Goal: Use online tool/utility: Utilize a website feature to perform a specific function

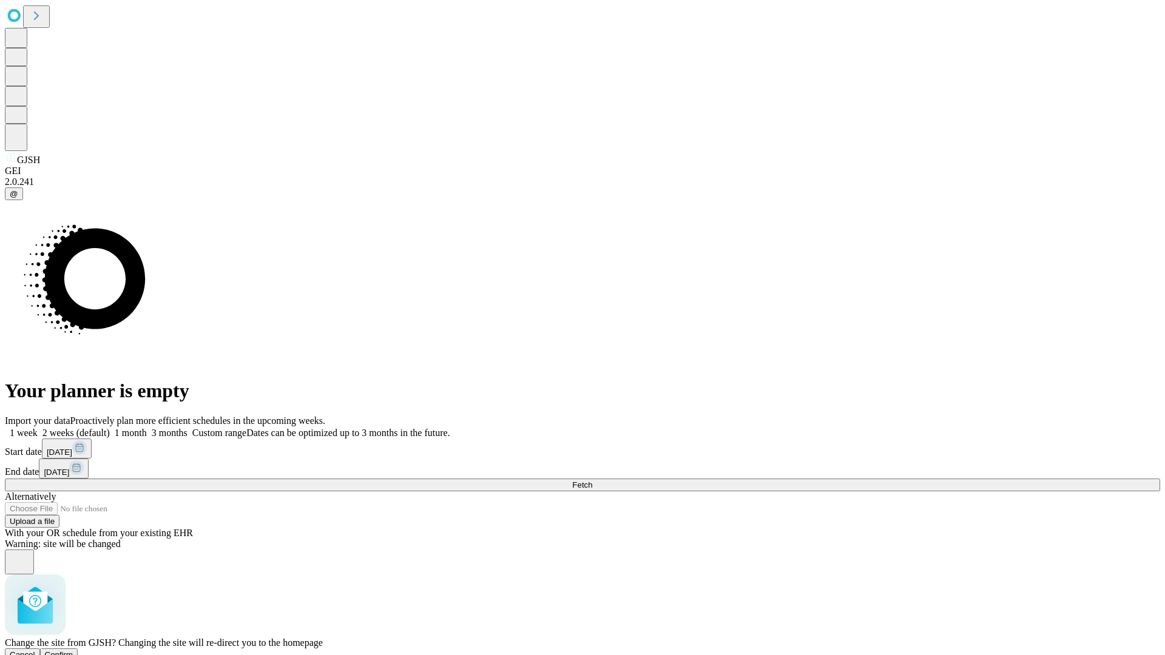
click at [73, 650] on span "Confirm" at bounding box center [59, 654] width 29 height 9
click at [38, 428] on label "1 week" at bounding box center [21, 433] width 33 height 10
click at [592, 480] on span "Fetch" at bounding box center [582, 484] width 20 height 9
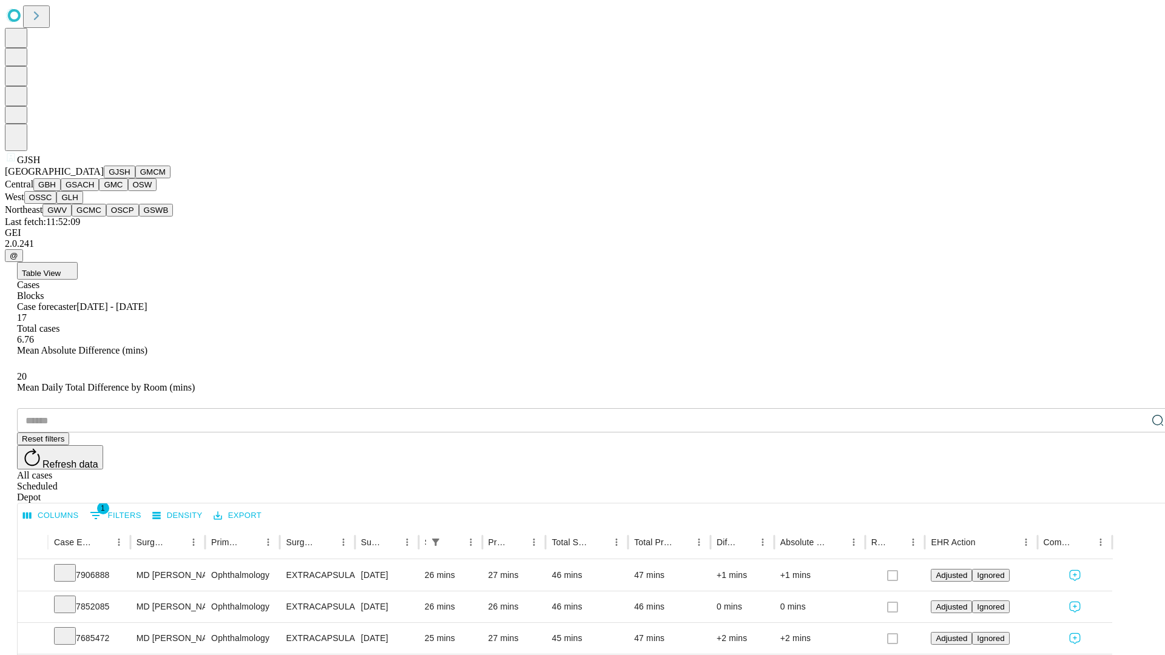
click at [135, 178] on button "GMCM" at bounding box center [152, 172] width 35 height 13
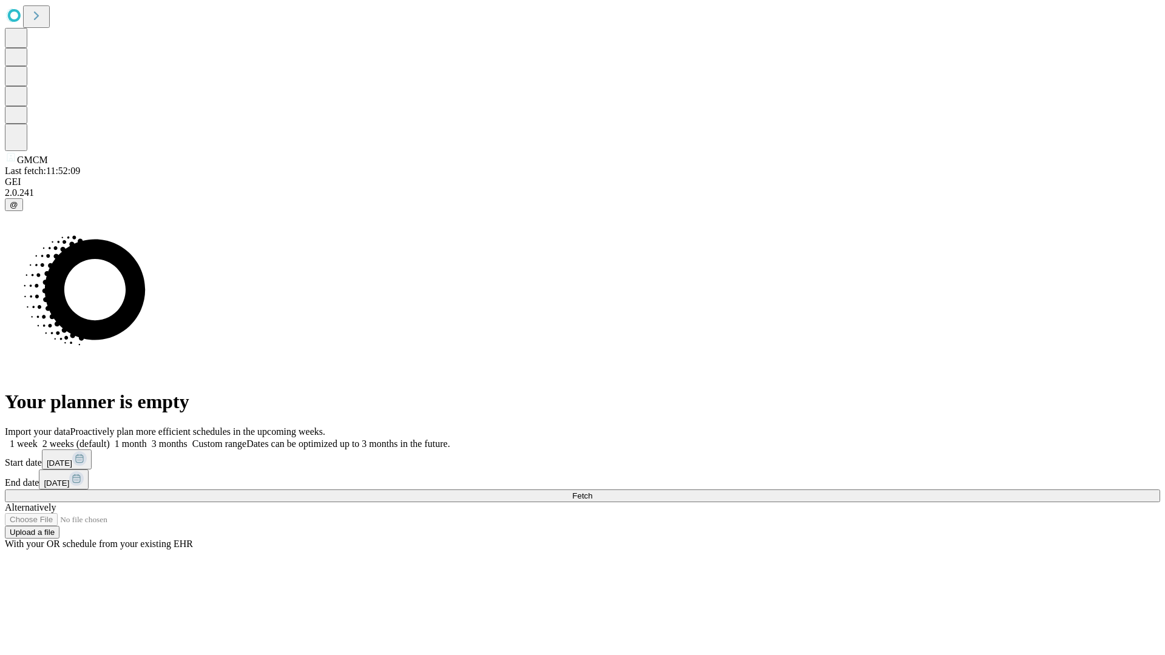
click at [38, 439] on label "1 week" at bounding box center [21, 444] width 33 height 10
click at [592, 491] on span "Fetch" at bounding box center [582, 495] width 20 height 9
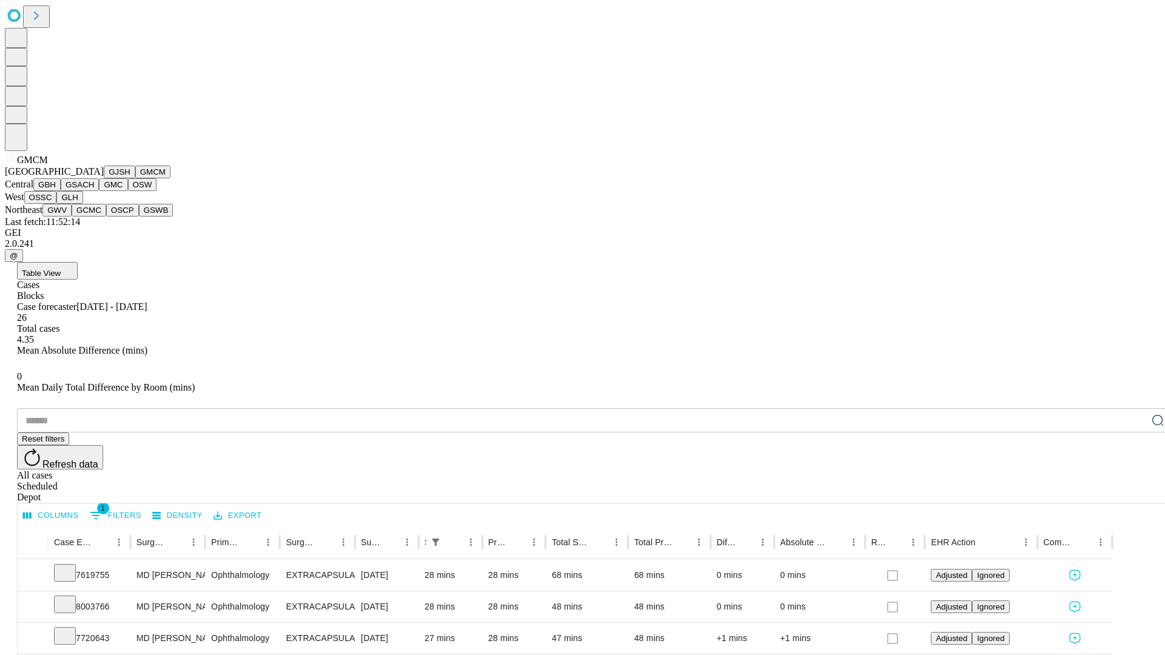
click at [61, 191] on button "GBH" at bounding box center [46, 184] width 27 height 13
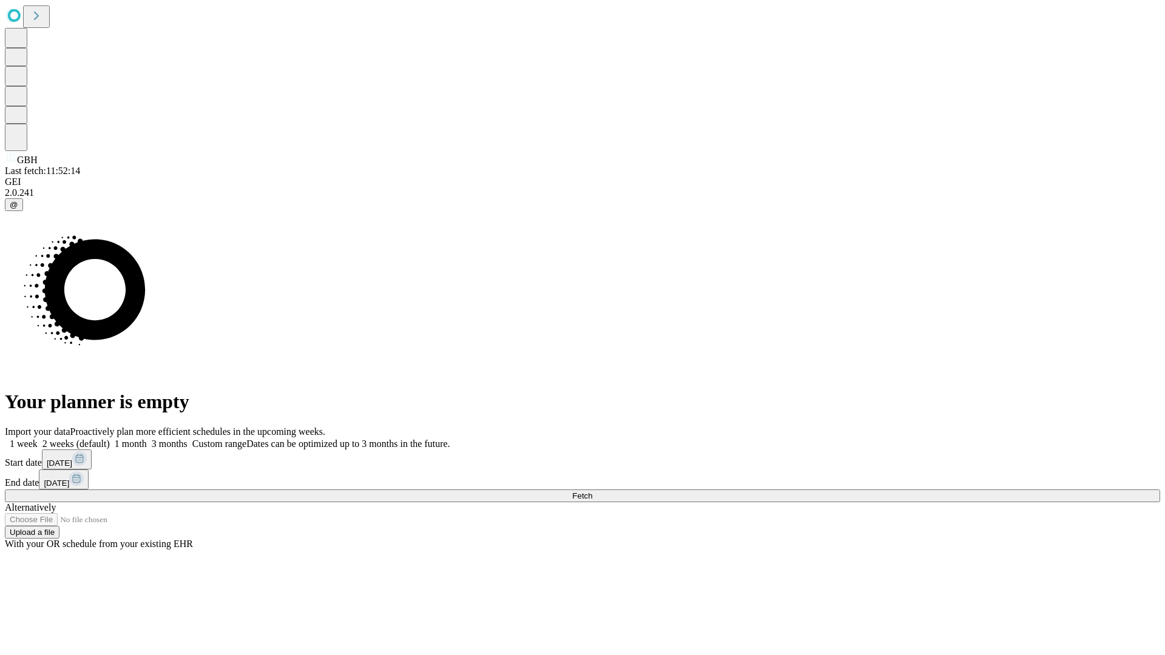
click at [38, 439] on label "1 week" at bounding box center [21, 444] width 33 height 10
click at [592, 491] on span "Fetch" at bounding box center [582, 495] width 20 height 9
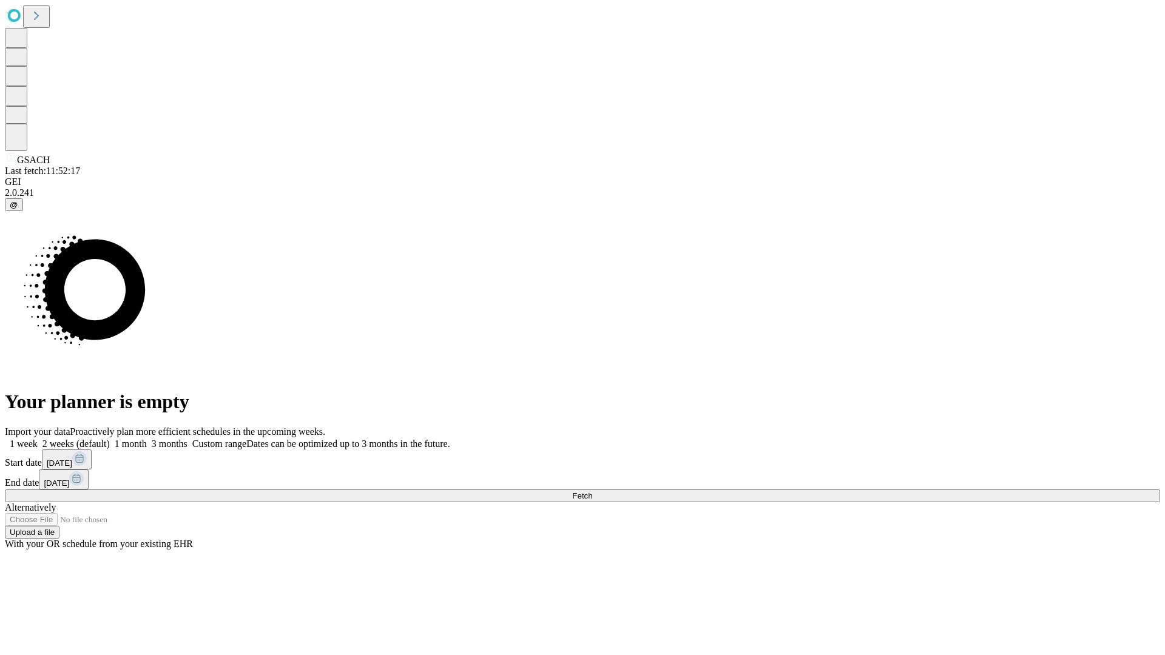
click at [592, 491] on span "Fetch" at bounding box center [582, 495] width 20 height 9
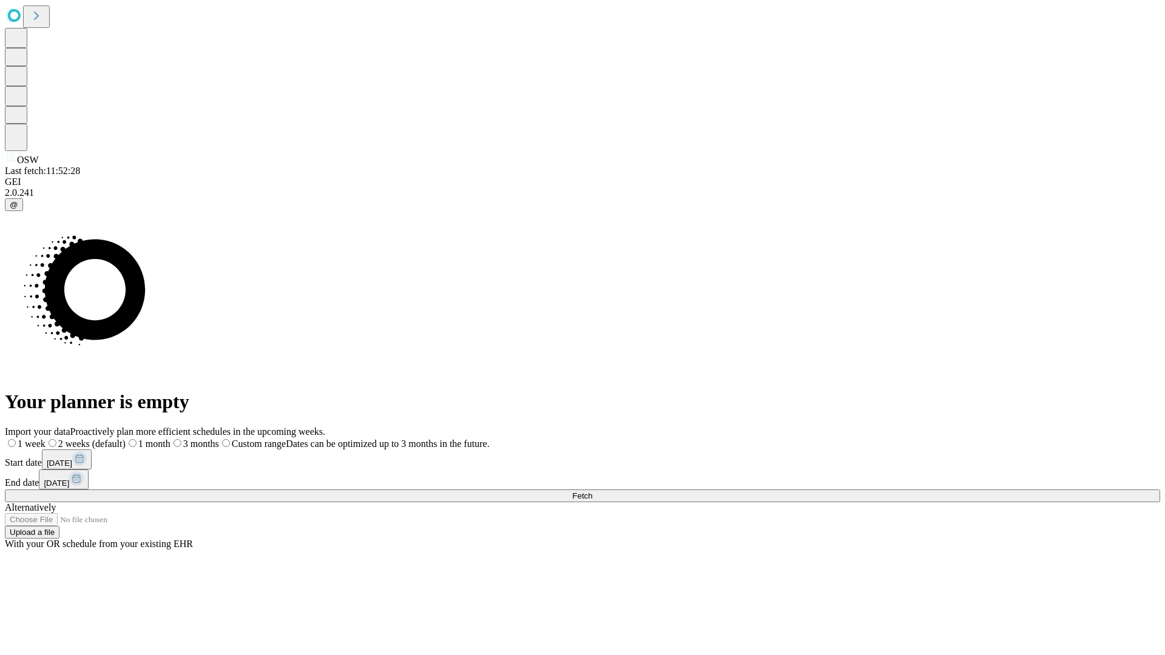
click at [592, 491] on span "Fetch" at bounding box center [582, 495] width 20 height 9
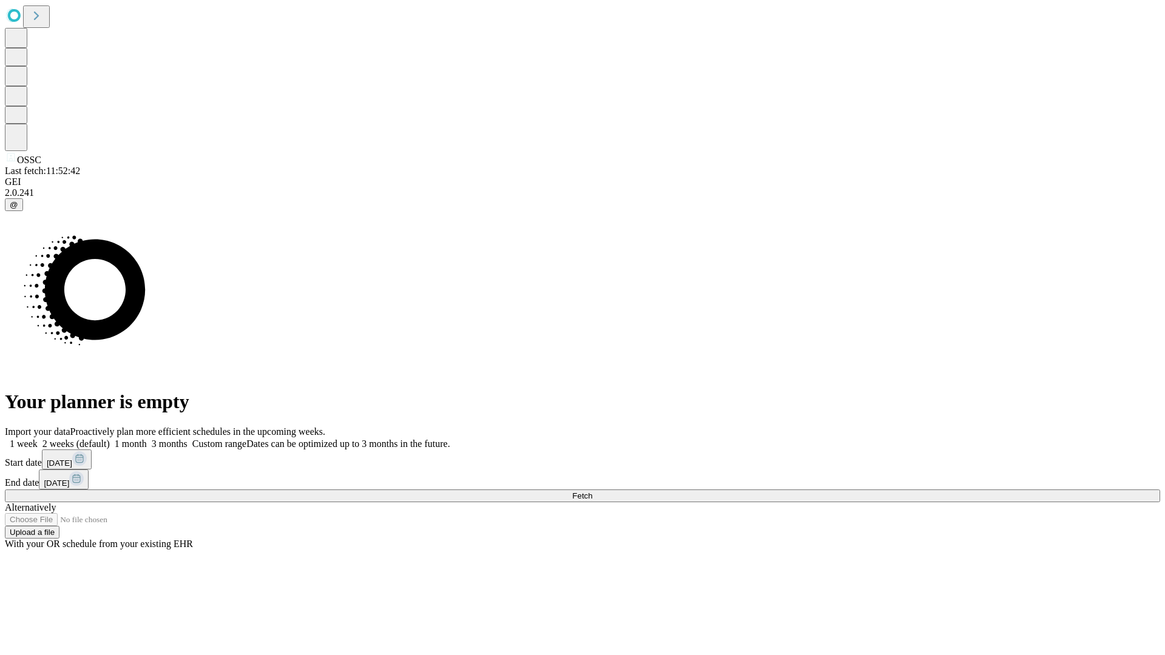
click at [38, 439] on label "1 week" at bounding box center [21, 444] width 33 height 10
click at [592, 491] on span "Fetch" at bounding box center [582, 495] width 20 height 9
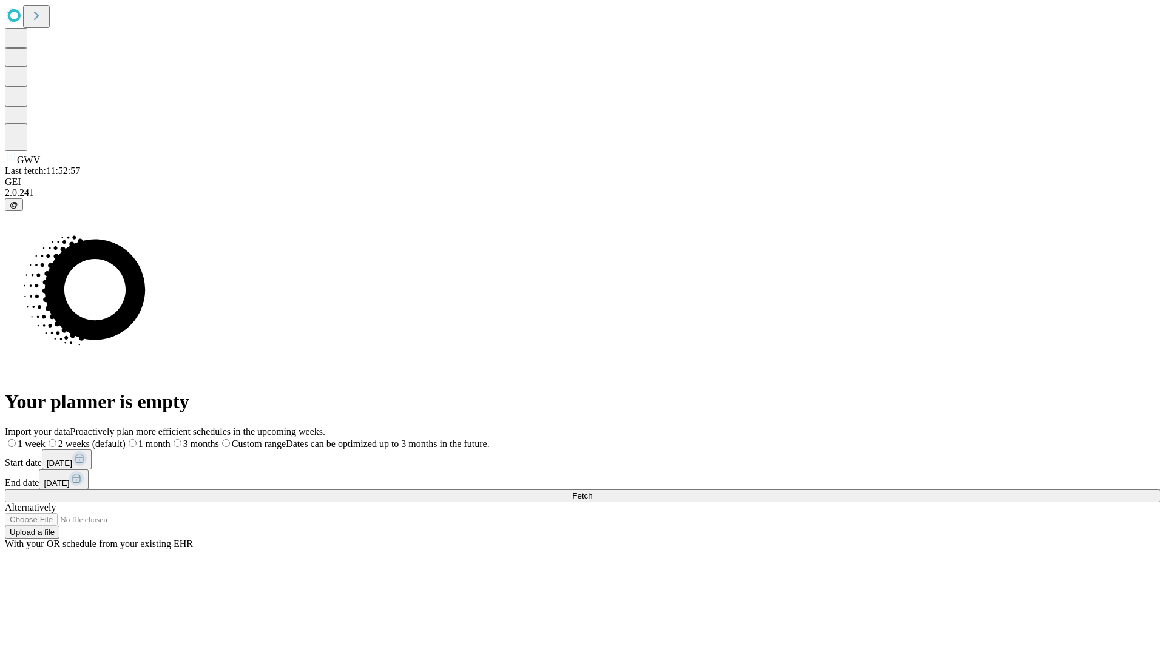
click at [45, 439] on label "1 week" at bounding box center [25, 444] width 41 height 10
click at [592, 491] on span "Fetch" at bounding box center [582, 495] width 20 height 9
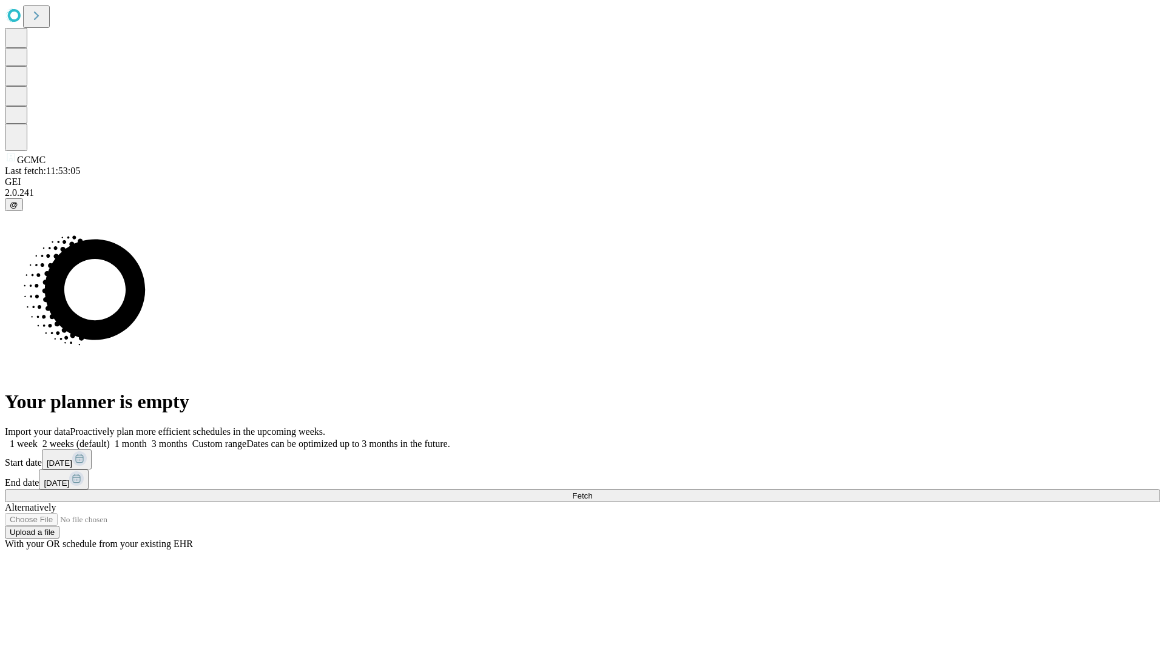
click at [38, 439] on label "1 week" at bounding box center [21, 444] width 33 height 10
click at [592, 491] on span "Fetch" at bounding box center [582, 495] width 20 height 9
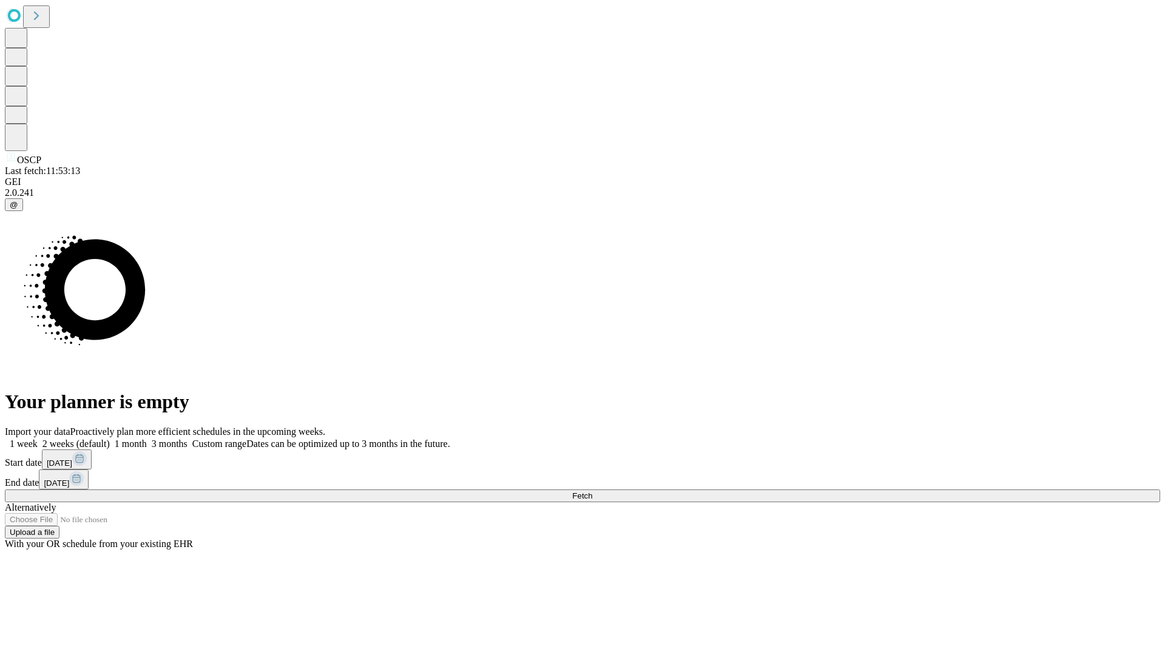
click at [38, 439] on label "1 week" at bounding box center [21, 444] width 33 height 10
click at [592, 491] on span "Fetch" at bounding box center [582, 495] width 20 height 9
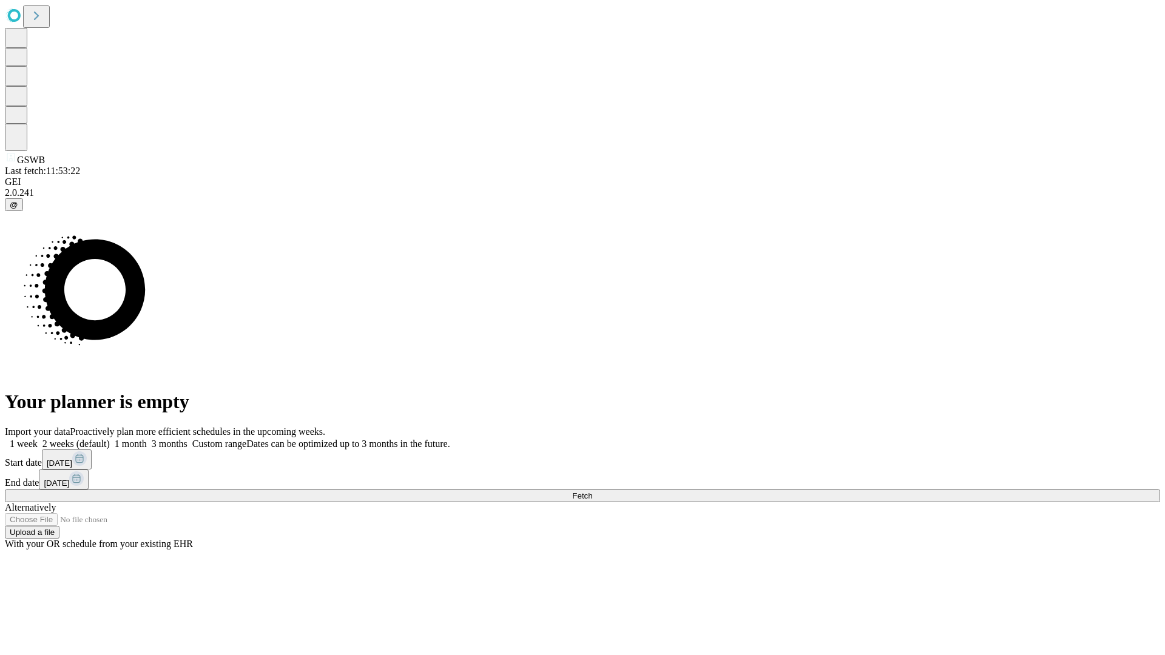
click at [38, 439] on label "1 week" at bounding box center [21, 444] width 33 height 10
click at [592, 491] on span "Fetch" at bounding box center [582, 495] width 20 height 9
